Goal: Entertainment & Leisure: Browse casually

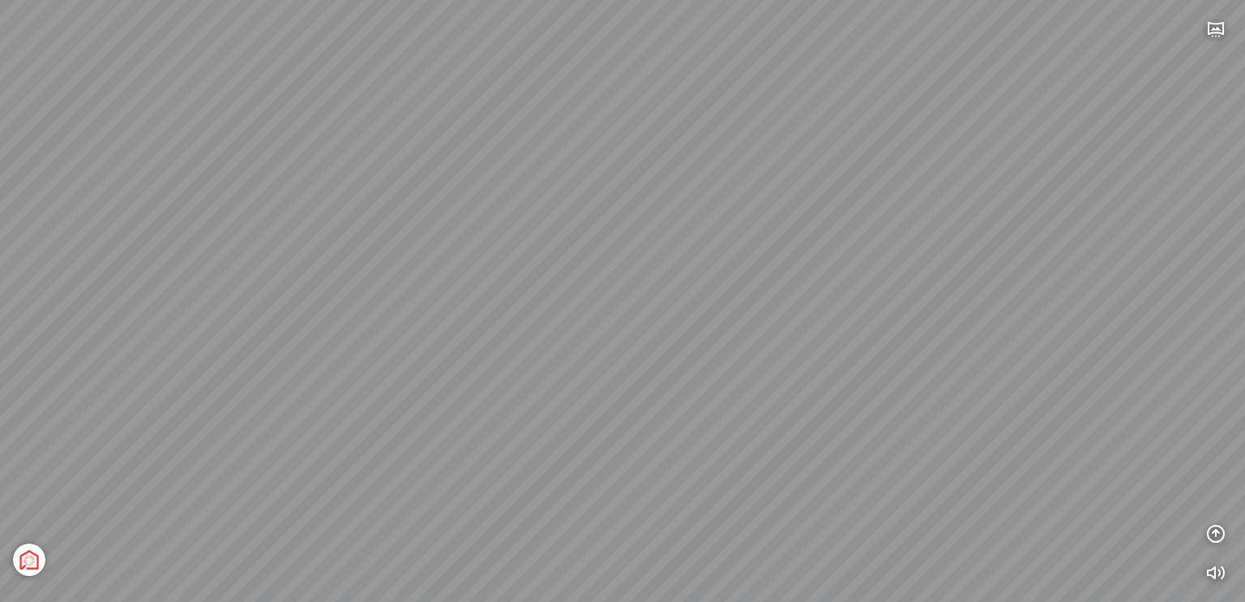
click at [547, 333] on div "Tổng thể The Sea [GEOGRAPHIC_DATA] [GEOGRAPHIC_DATA]" at bounding box center [622, 301] width 1245 height 602
drag, startPoint x: 600, startPoint y: 331, endPoint x: 570, endPoint y: 326, distance: 30.4
click at [570, 327] on div "Tổng thể The Sea [GEOGRAPHIC_DATA] [GEOGRAPHIC_DATA]" at bounding box center [622, 301] width 1245 height 602
drag, startPoint x: 447, startPoint y: 215, endPoint x: 441, endPoint y: 286, distance: 71.6
click at [441, 286] on div "Tổng thể The Sea [GEOGRAPHIC_DATA] [GEOGRAPHIC_DATA]" at bounding box center [622, 301] width 1245 height 602
